Goal: Task Accomplishment & Management: Manage account settings

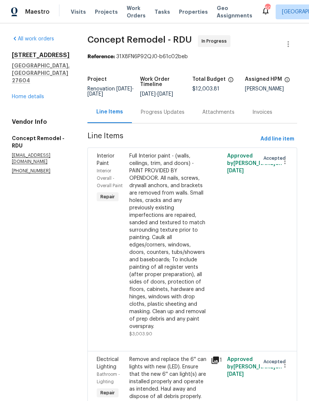
click at [30, 99] on link "Home details" at bounding box center [28, 96] width 32 height 5
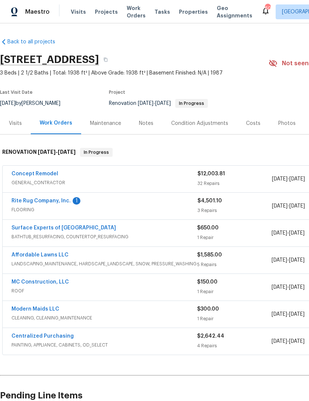
click at [37, 202] on link "Rite Rug Company, Inc." at bounding box center [40, 200] width 59 height 5
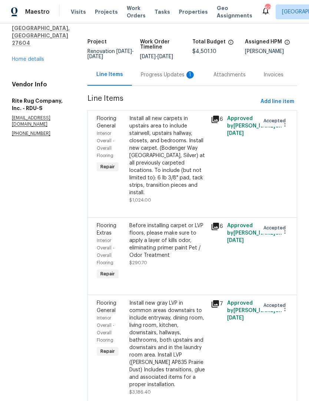
scroll to position [36, 0]
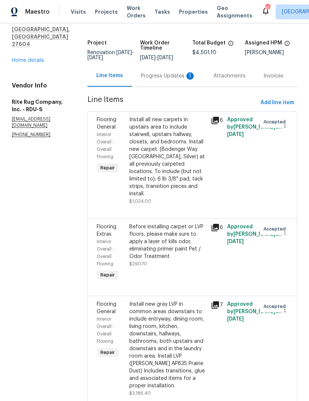
click at [143, 252] on div "Before installing carpet or LVP floors, please make sure to apply a layer of ki…" at bounding box center [167, 241] width 77 height 37
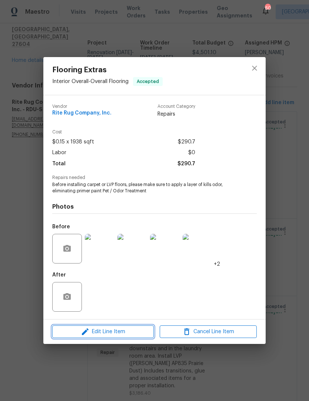
click at [79, 330] on span "Edit Line Item" at bounding box center [102, 331] width 97 height 9
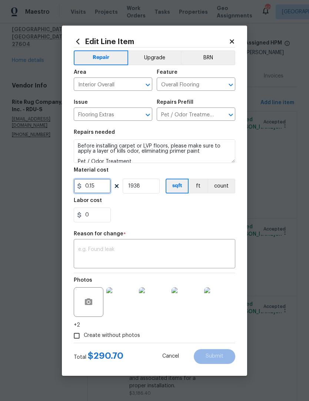
click at [98, 189] on input "0.15" at bounding box center [92, 186] width 37 height 15
type input "1000"
click at [140, 186] on input "1938" at bounding box center [141, 186] width 37 height 15
type input "1"
click at [137, 219] on div "0" at bounding box center [155, 214] width 162 height 15
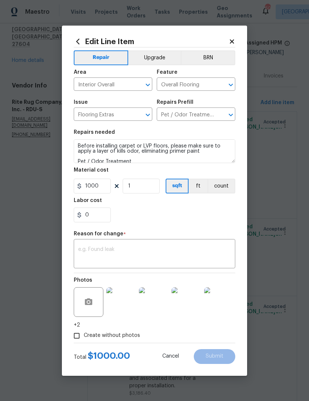
click at [88, 248] on textarea at bounding box center [154, 255] width 153 height 16
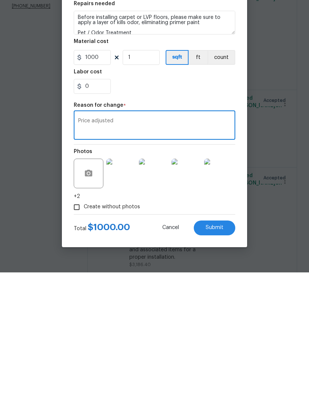
type textarea "Price adjusted"
click at [225, 349] on button "Submit" at bounding box center [214, 356] width 41 height 15
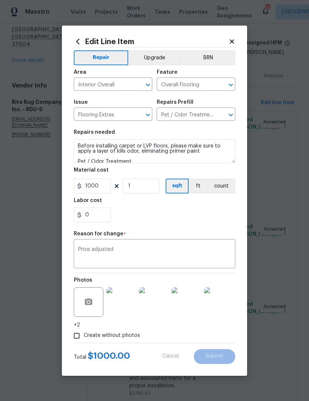
type input "1938"
type input "0.15"
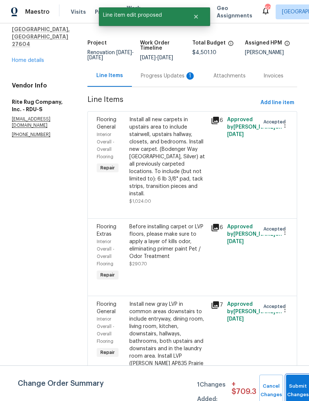
click at [292, 383] on button "Submit Changes" at bounding box center [298, 390] width 24 height 32
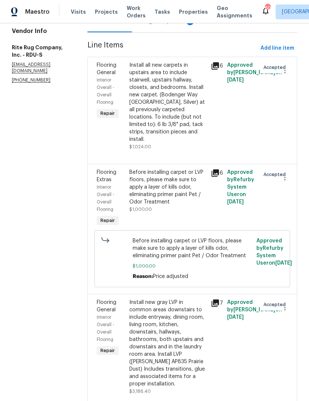
scroll to position [90, 0]
click at [141, 314] on div "Install new gray LVP in common areas downstairs to include entryway, dining roo…" at bounding box center [167, 343] width 77 height 89
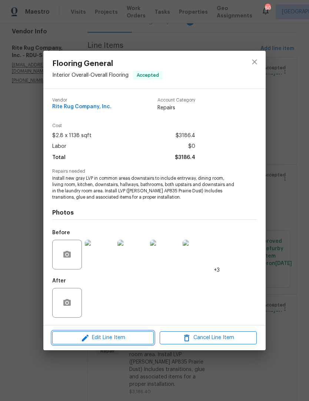
click at [82, 339] on icon "button" at bounding box center [85, 337] width 9 height 9
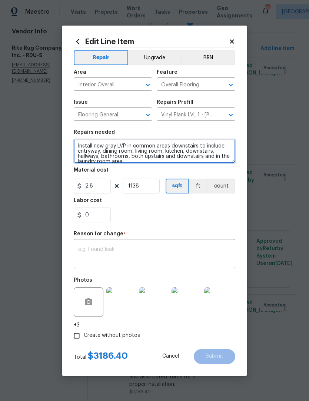
click at [77, 143] on textarea "Install new gray LVP in common areas downstairs to include entryway, dining roo…" at bounding box center [155, 151] width 162 height 24
click at [81, 142] on textarea "Install new gray LVP in common areas downstairs to include entryway, dining roo…" at bounding box center [155, 151] width 162 height 24
paste textarea "Measure date [DATE]"
type textarea "Install new gray LVP in common areas downstairs to include entryway, dining roo…"
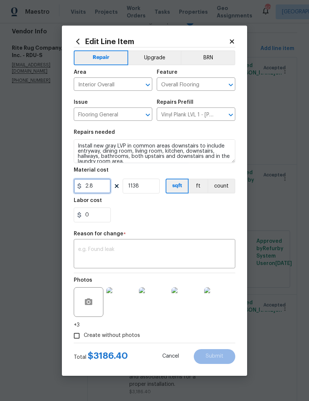
click at [93, 190] on input "2.8" at bounding box center [92, 186] width 37 height 15
type input "2000"
click at [138, 187] on input "1138" at bounding box center [141, 186] width 37 height 15
type input "1"
click at [136, 215] on div "0" at bounding box center [155, 214] width 162 height 15
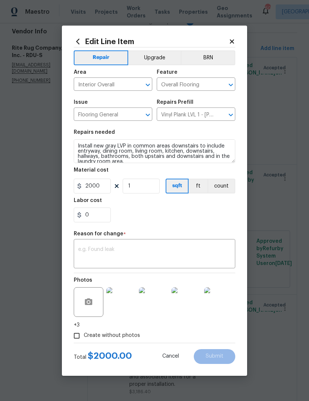
click at [89, 251] on textarea at bounding box center [154, 255] width 153 height 16
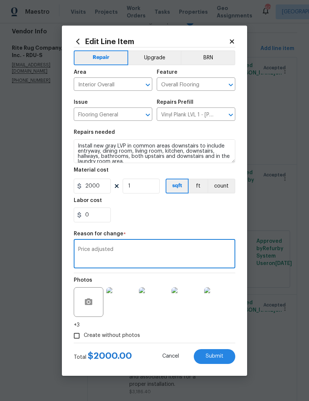
type textarea "Price adjusted"
click at [217, 359] on span "Submit" at bounding box center [215, 356] width 18 height 6
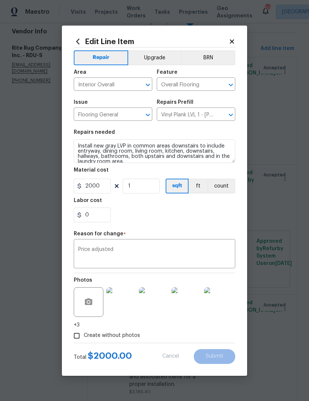
type textarea "Install new gray LVP in common areas downstairs to include entryway, dining roo…"
type input "1138"
type input "2.8"
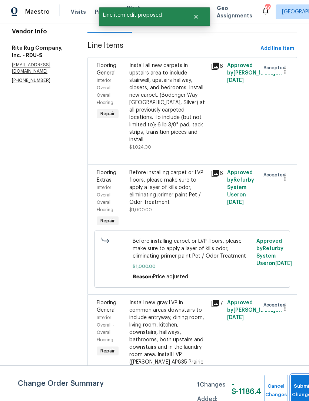
click at [297, 379] on button "Submit Changes" at bounding box center [303, 390] width 24 height 32
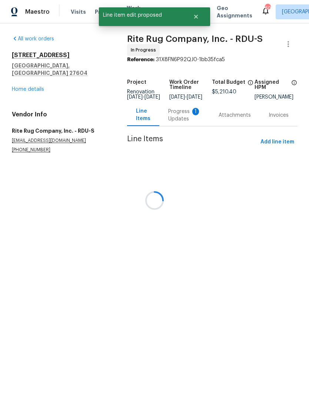
scroll to position [0, 0]
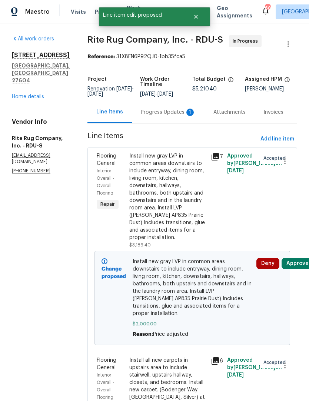
click at [299, 269] on button "Approve" at bounding box center [298, 263] width 32 height 11
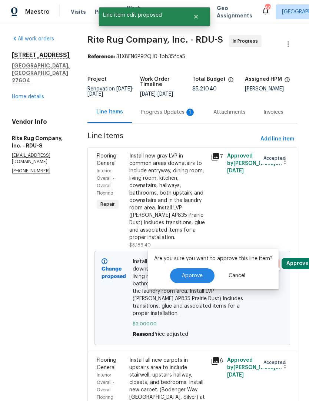
click at [194, 279] on button "Approve" at bounding box center [192, 275] width 44 height 15
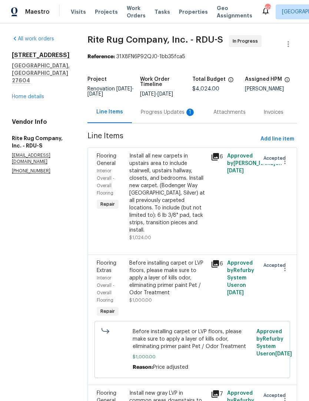
click at [164, 116] on div "Progress Updates 1" at bounding box center [168, 112] width 55 height 7
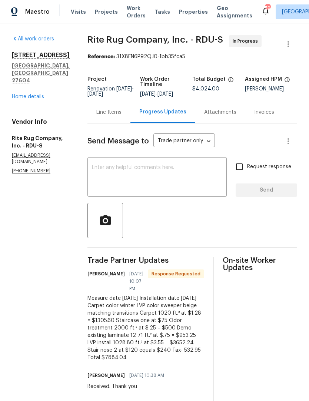
copy div "Measure date [DATE] Installation date [DATE] Carpet color winter LVP color swee…"
click at [113, 116] on div "Line Items" at bounding box center [108, 112] width 25 height 7
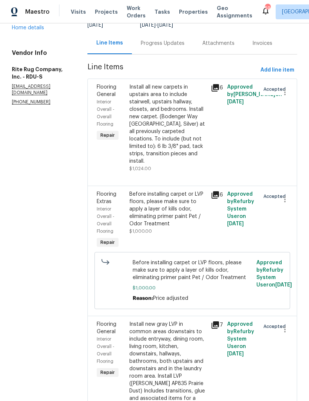
scroll to position [69, 0]
click at [146, 147] on div "Install all new carpets in upstairs area to include stairwell, upstairs hallway…" at bounding box center [167, 123] width 77 height 81
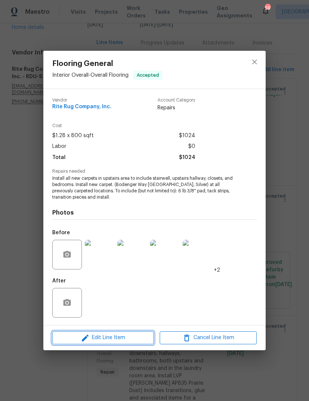
click at [81, 335] on icon "button" at bounding box center [85, 337] width 9 height 9
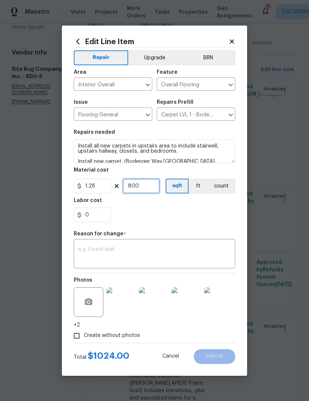
click at [140, 189] on input "800" at bounding box center [141, 186] width 37 height 15
type input "1"
click at [98, 188] on input "1.28" at bounding box center [92, 186] width 37 height 15
type input "2000"
click at [130, 224] on section "Repairs needed Install all new carpets in upstairs area to include stairwell, u…" at bounding box center [155, 175] width 162 height 101
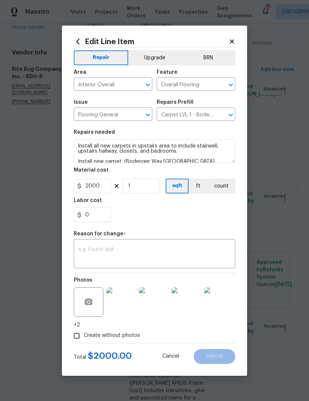
click at [86, 245] on div "x ​" at bounding box center [155, 254] width 162 height 27
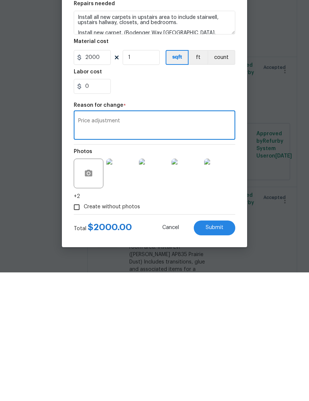
type textarea "Price adjustment"
click at [208, 349] on button "Submit" at bounding box center [214, 356] width 41 height 15
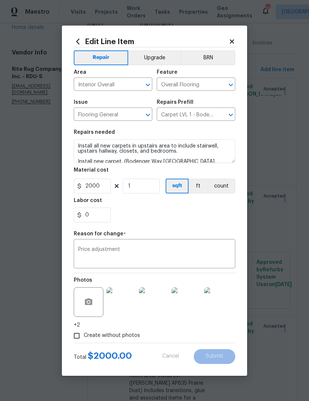
type input "800"
type input "1.28"
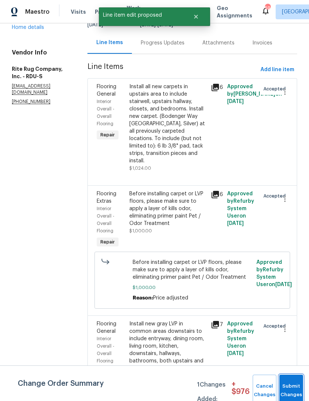
click at [293, 382] on button "Submit Changes" at bounding box center [291, 390] width 24 height 32
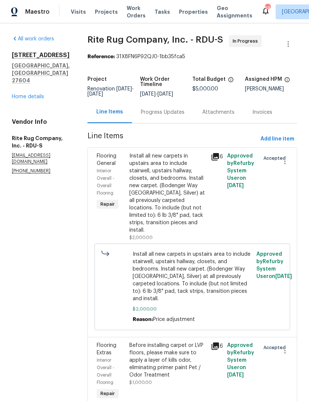
scroll to position [0, 0]
click at [137, 342] on div "Before installing carpet or LVP floors, please make sure to apply a layer of ki…" at bounding box center [167, 360] width 77 height 37
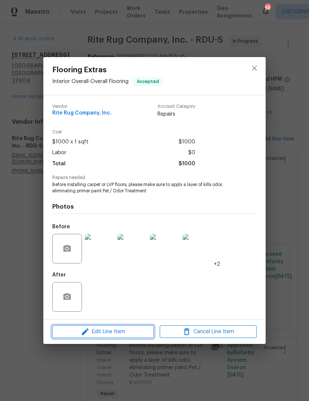
click at [82, 336] on icon "button" at bounding box center [85, 331] width 9 height 9
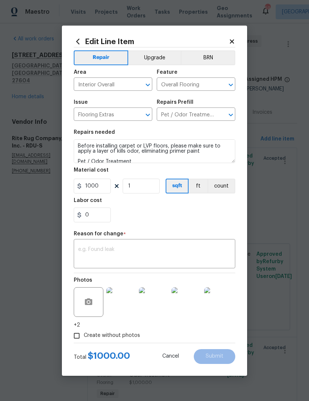
click at [77, 142] on textarea "Before installing carpet or LVP floors, please make sure to apply a layer of ki…" at bounding box center [155, 151] width 162 height 24
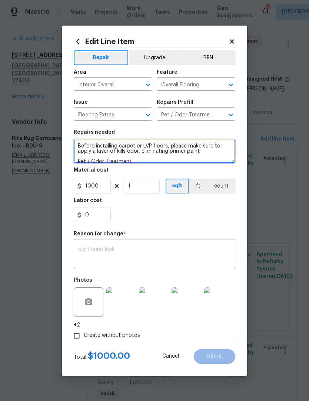
click at [79, 141] on textarea "Before installing carpet or LVP floors, please make sure to apply a layer of ki…" at bounding box center [155, 151] width 162 height 24
paste textarea "Measure date [DATE] Installation date [DATE] Carpet color winter LVP color swee…"
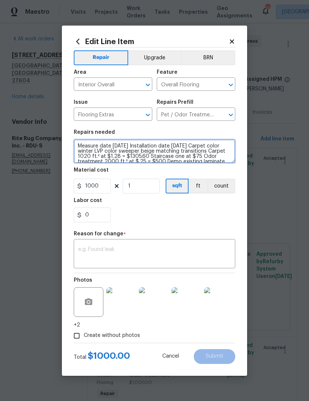
scroll to position [26, 0]
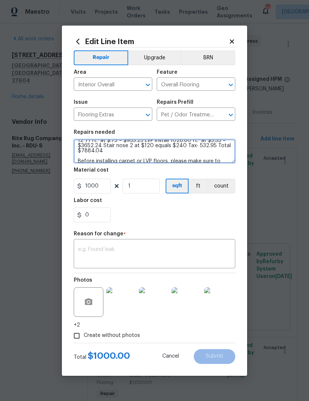
type textarea "Measure date [DATE] Installation date [DATE] Carpet color winter LVP color swee…"
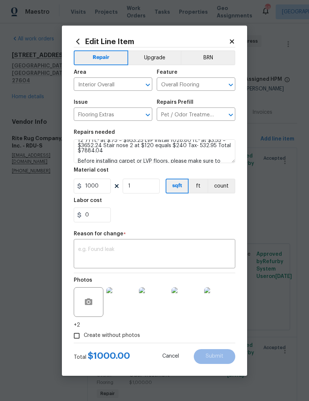
click at [83, 243] on div "x ​" at bounding box center [155, 254] width 162 height 27
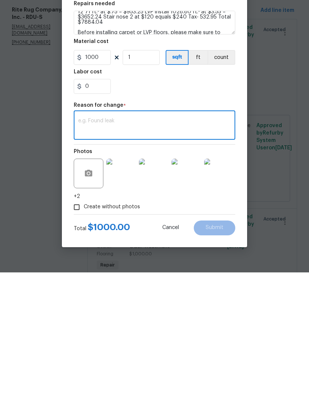
paste textarea "Measure date [DATE] Installation date [DATE] Carpet color winter LVP color swee…"
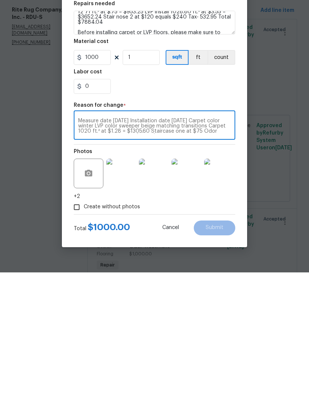
scroll to position [21, 0]
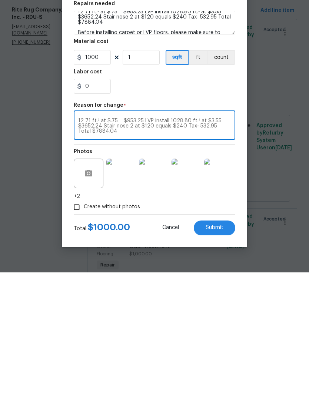
type textarea "Measure date [DATE] Installation date [DATE] Carpet color winter LVP color swee…"
click at [85, 179] on input "1000" at bounding box center [92, 186] width 37 height 15
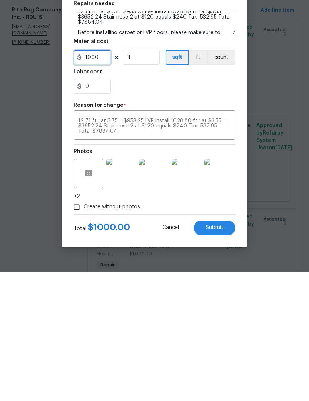
click at [99, 179] on input "1000" at bounding box center [92, 186] width 37 height 15
type input "3884.04"
click at [123, 207] on div "0" at bounding box center [155, 214] width 162 height 15
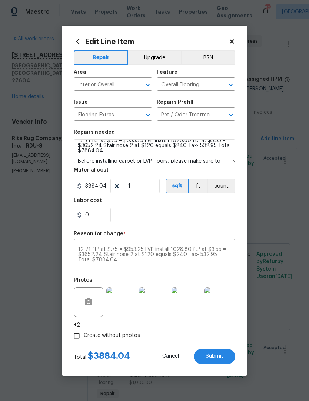
click at [220, 357] on span "Submit" at bounding box center [215, 356] width 18 height 6
type textarea "Before installing carpet or LVP floors, please make sure to apply a layer of ki…"
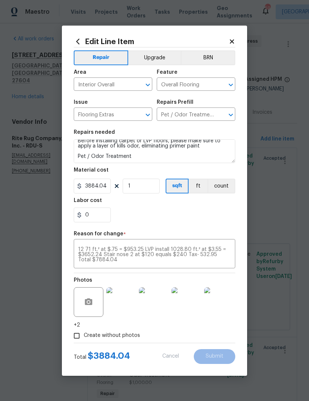
type input "1000"
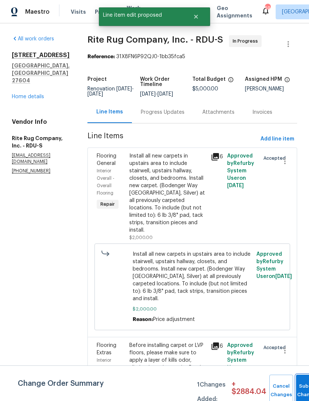
click at [299, 383] on button "Submit Changes" at bounding box center [308, 390] width 24 height 32
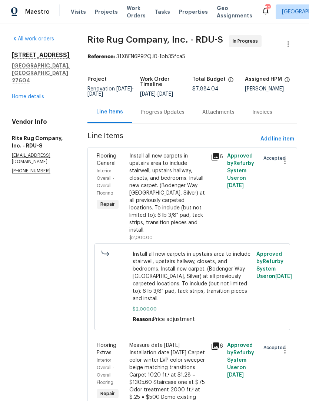
click at [163, 109] on div "Progress Updates" at bounding box center [163, 112] width 44 height 7
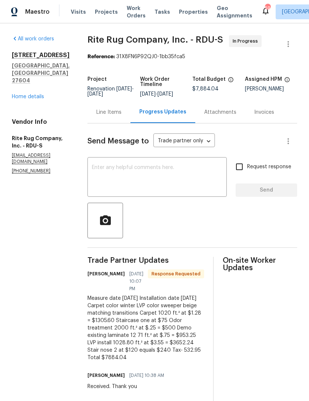
click at [105, 183] on textarea at bounding box center [157, 178] width 130 height 26
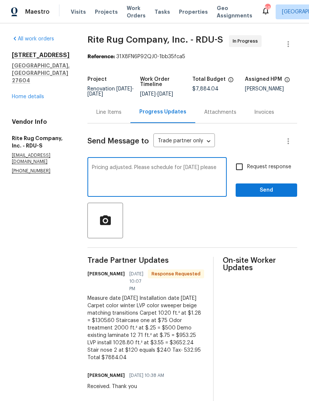
type textarea "Pricing adjusted. Please schedule for [DATE] please"
click at [240, 174] on input "Request response" at bounding box center [240, 167] width 16 height 16
checkbox input "true"
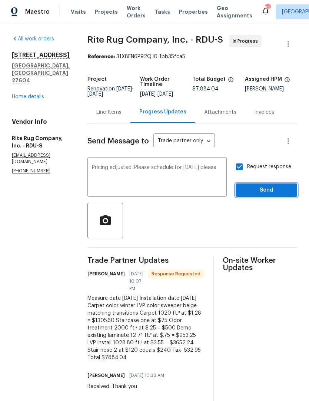
click at [266, 193] on span "Send" at bounding box center [267, 190] width 50 height 9
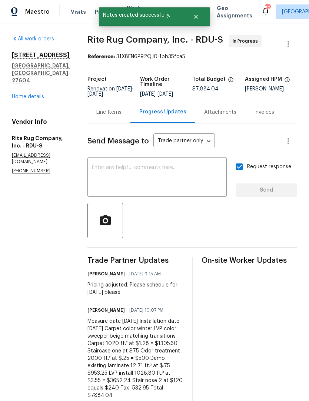
click at [114, 123] on div "Line Items" at bounding box center [108, 112] width 43 height 22
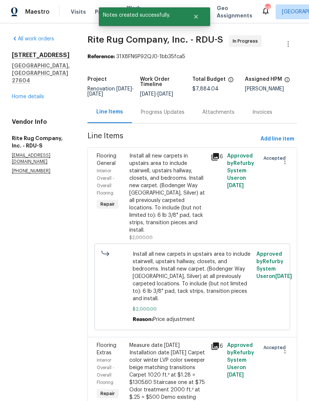
click at [29, 94] on link "Home details" at bounding box center [28, 96] width 32 height 5
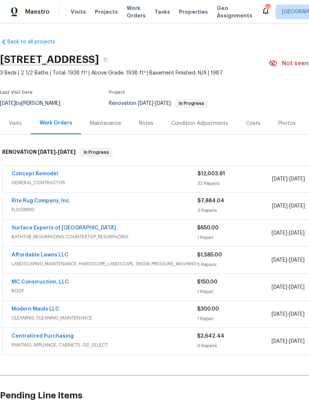
click at [40, 173] on link "Concept Remodel" at bounding box center [34, 173] width 47 height 5
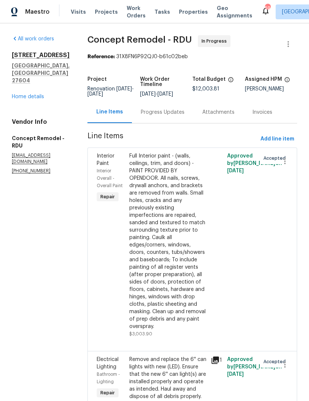
click at [144, 117] on div "Progress Updates" at bounding box center [162, 112] width 61 height 22
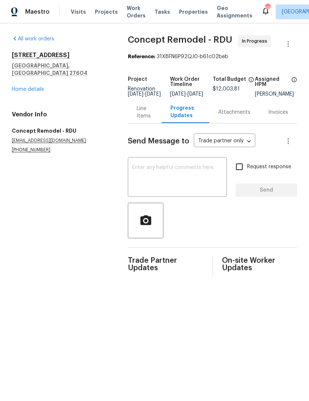
click at [154, 182] on textarea at bounding box center [177, 178] width 90 height 26
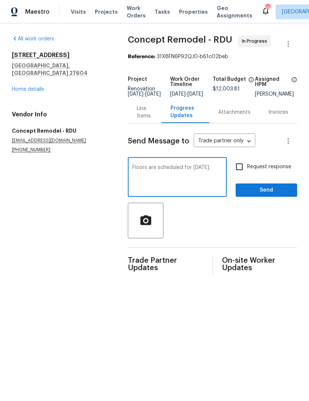
type textarea "Floors are scheduled for [DATE]."
click at [244, 174] on input "Request response" at bounding box center [240, 167] width 16 height 16
checkbox input "true"
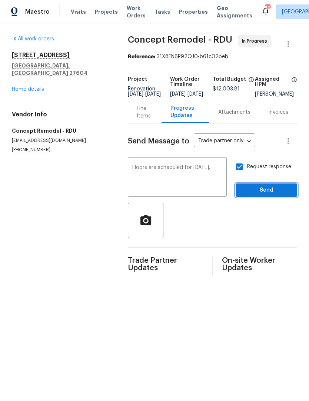
click at [256, 197] on button "Send" at bounding box center [266, 190] width 61 height 14
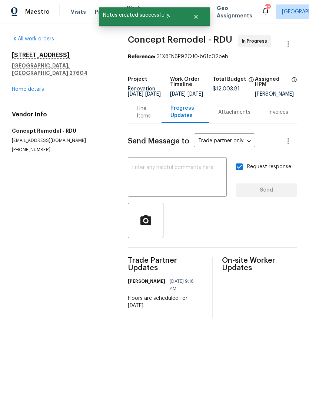
click at [212, 186] on textarea at bounding box center [177, 178] width 90 height 26
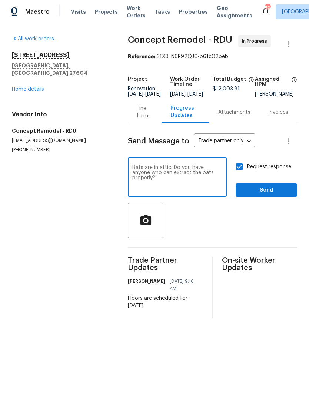
type textarea "Bats are in attic. Do you have anyone who can extract the bats properly?"
click at [257, 197] on button "Send" at bounding box center [266, 190] width 61 height 14
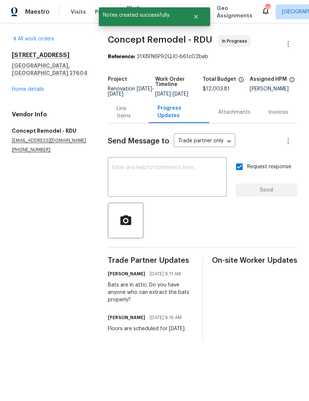
click at [40, 73] on div "[STREET_ADDRESS][PERSON_NAME] Home details" at bounding box center [51, 71] width 78 height 41
click at [39, 87] on link "Home details" at bounding box center [28, 89] width 32 height 5
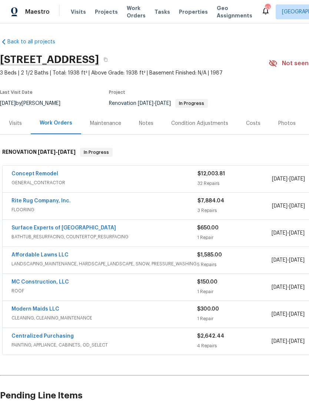
click at [80, 12] on span "Visits" at bounding box center [78, 11] width 15 height 7
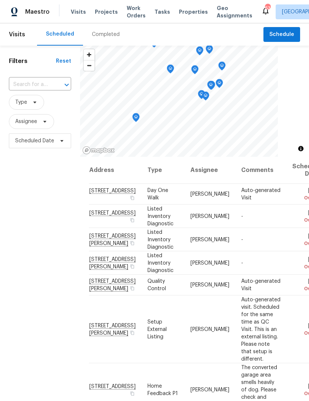
click at [32, 85] on input "text" at bounding box center [29, 84] width 41 height 11
type input "5163"
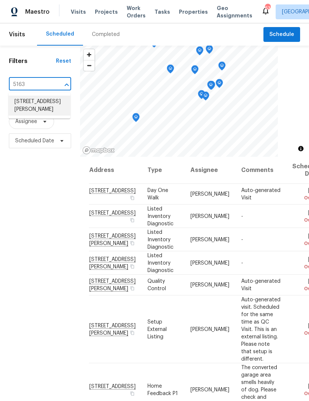
click at [32, 108] on li "5163 Sandy Banks Rd, Raleigh, NC 27616" at bounding box center [40, 106] width 62 height 20
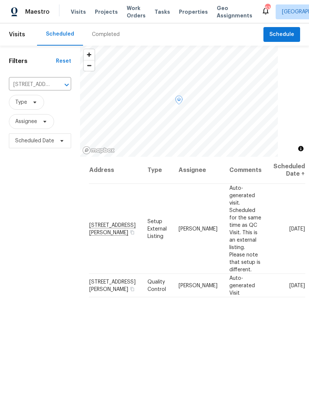
click at [0, 0] on icon at bounding box center [0, 0] width 0 height 0
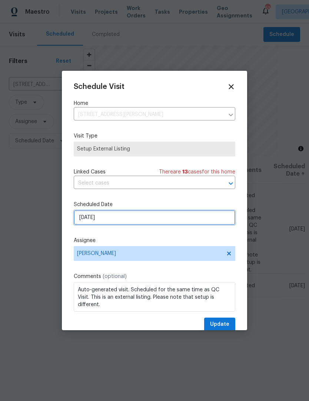
click at [86, 222] on input "[DATE]" at bounding box center [155, 217] width 162 height 15
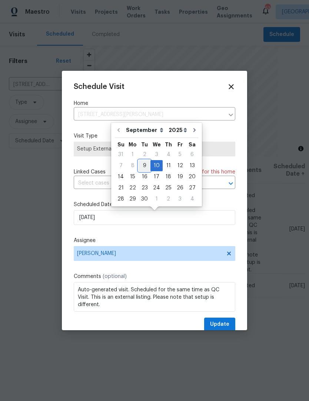
click at [143, 165] on div "9" at bounding box center [145, 165] width 12 height 10
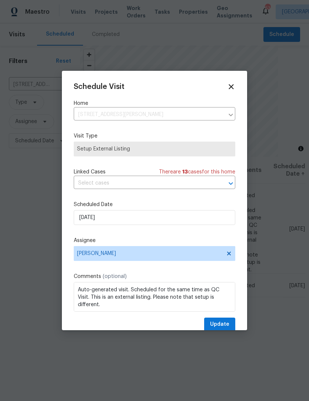
type input "[DATE]"
click at [225, 324] on span "Update" at bounding box center [219, 324] width 19 height 9
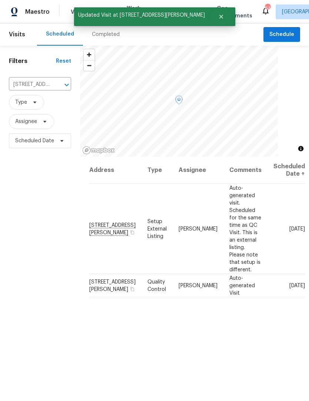
click at [0, 0] on icon at bounding box center [0, 0] width 0 height 0
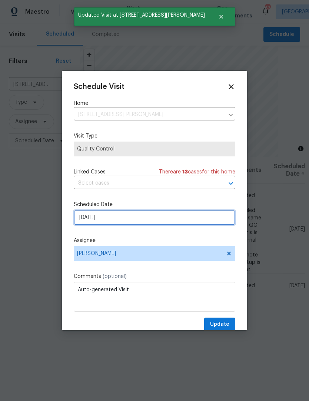
click at [79, 219] on input "[DATE]" at bounding box center [155, 217] width 162 height 15
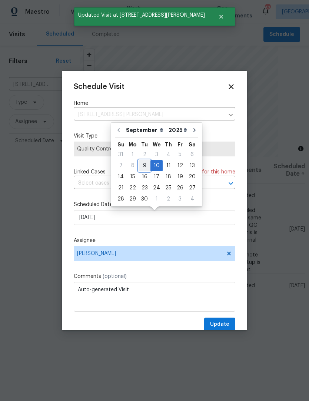
click at [144, 163] on div "9" at bounding box center [145, 165] width 12 height 10
type input "[DATE]"
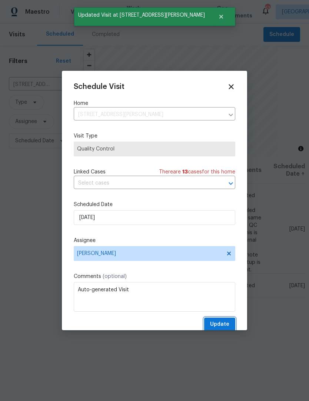
click at [222, 326] on span "Update" at bounding box center [219, 324] width 19 height 9
